Goal: Navigation & Orientation: Find specific page/section

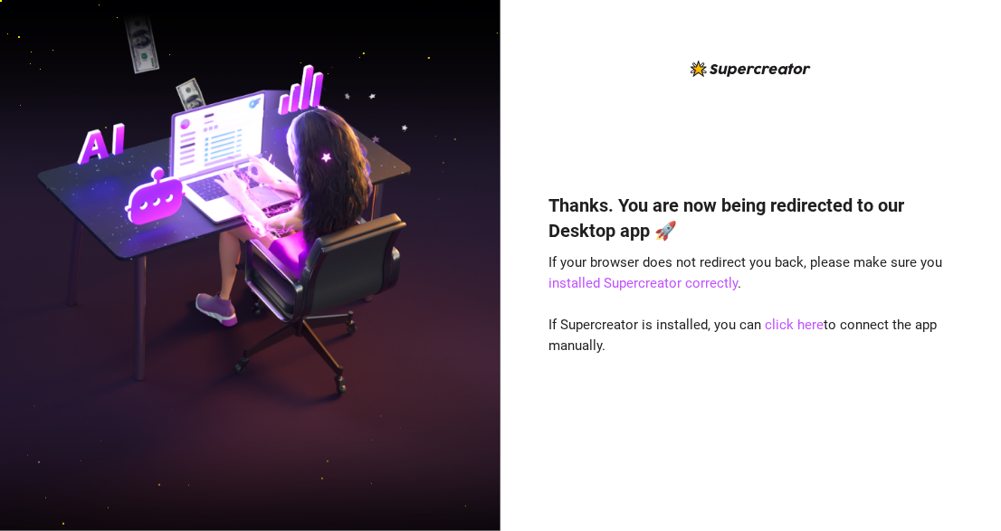
click at [799, 324] on link "click here" at bounding box center [795, 325] width 59 height 16
